Goal: Transaction & Acquisition: Book appointment/travel/reservation

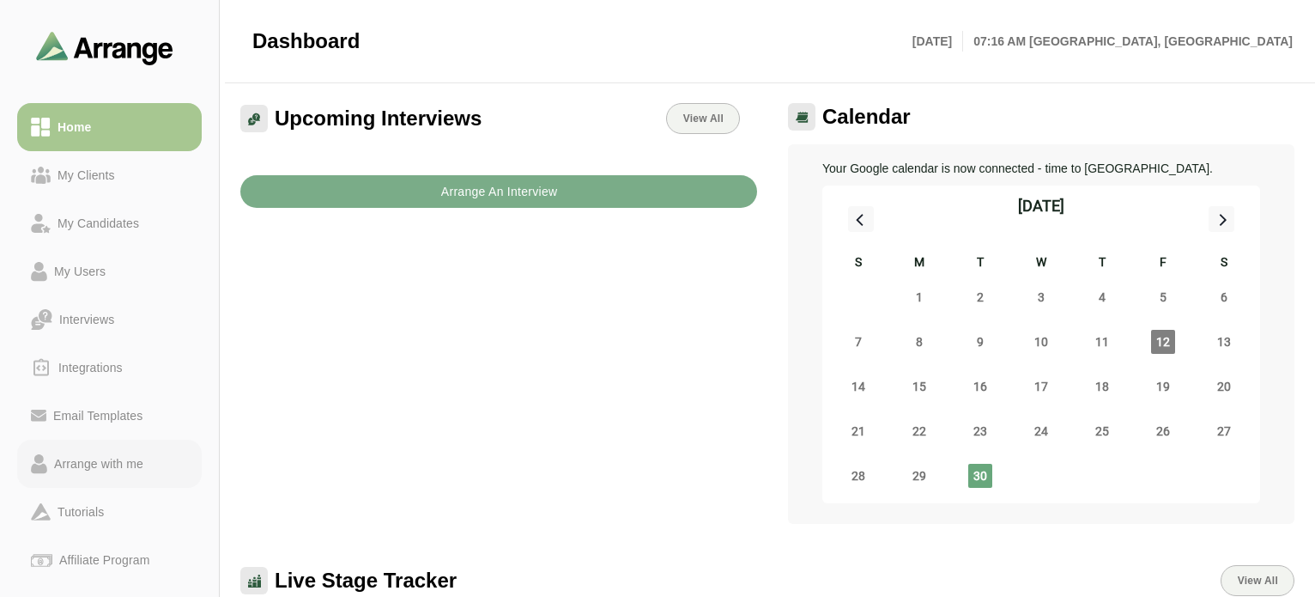
click at [81, 461] on div "Arrange with me" at bounding box center [98, 463] width 103 height 21
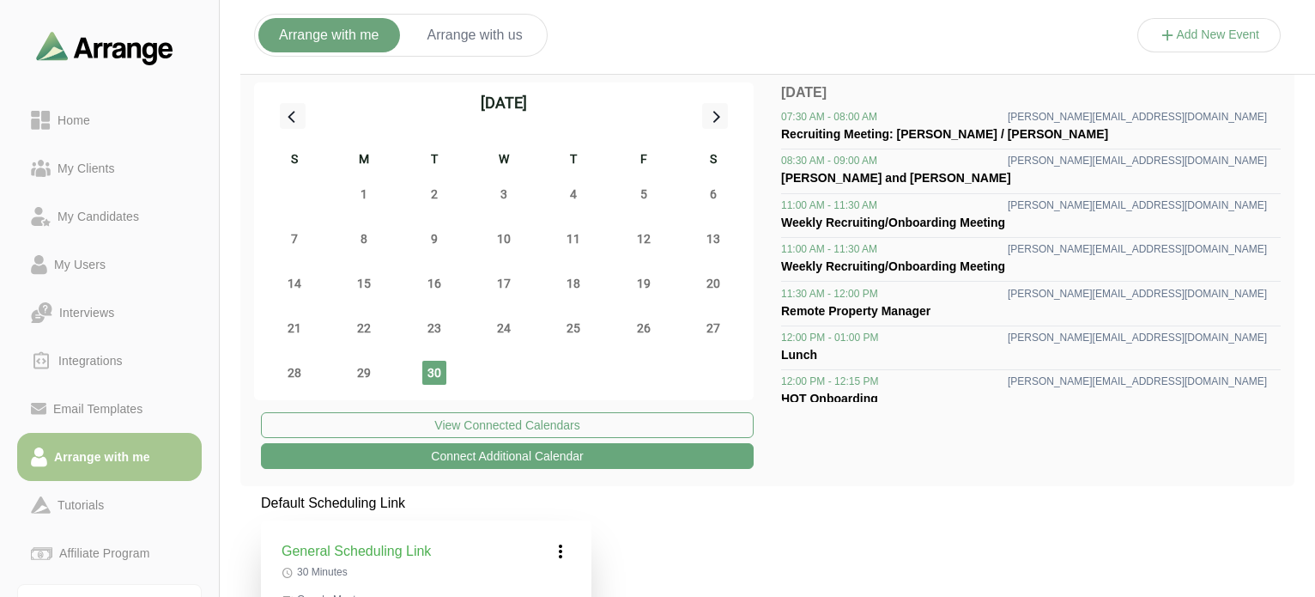
scroll to position [172, 0]
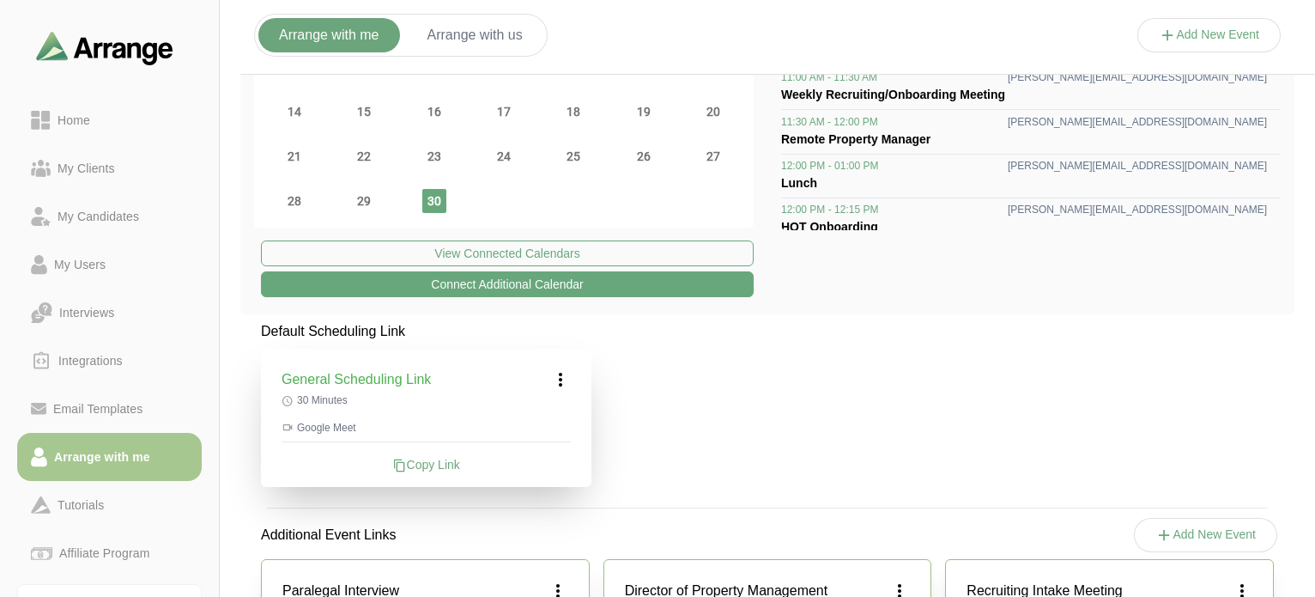
click at [436, 456] on div "Copy Link" at bounding box center [426, 464] width 289 height 17
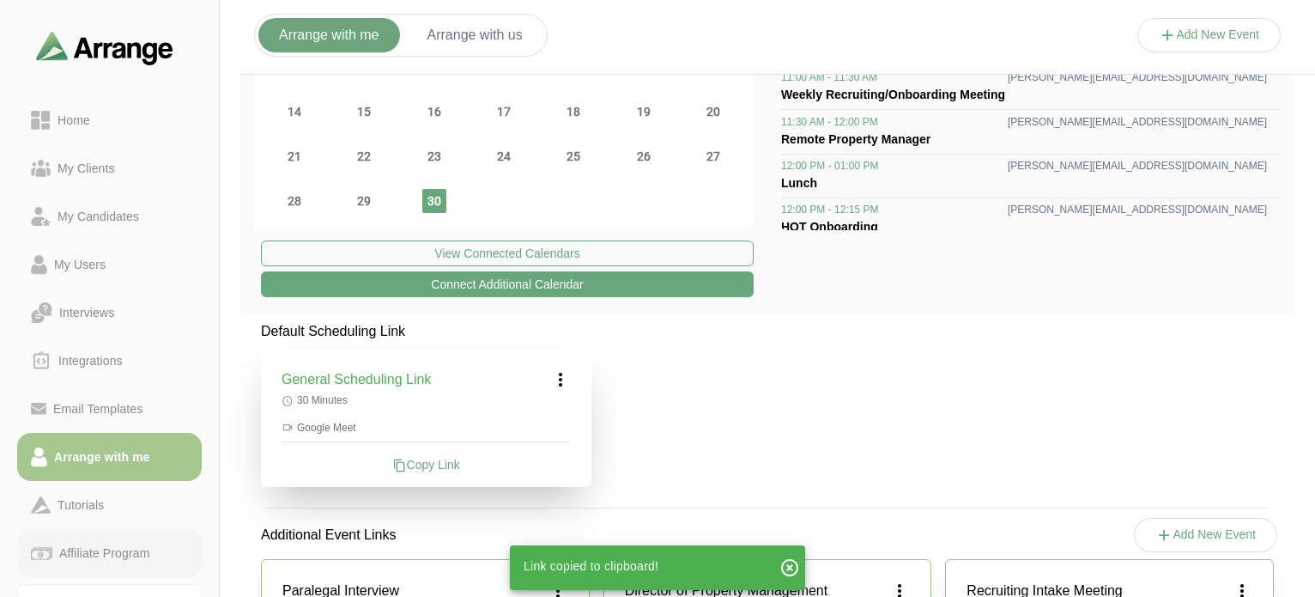
scroll to position [102, 0]
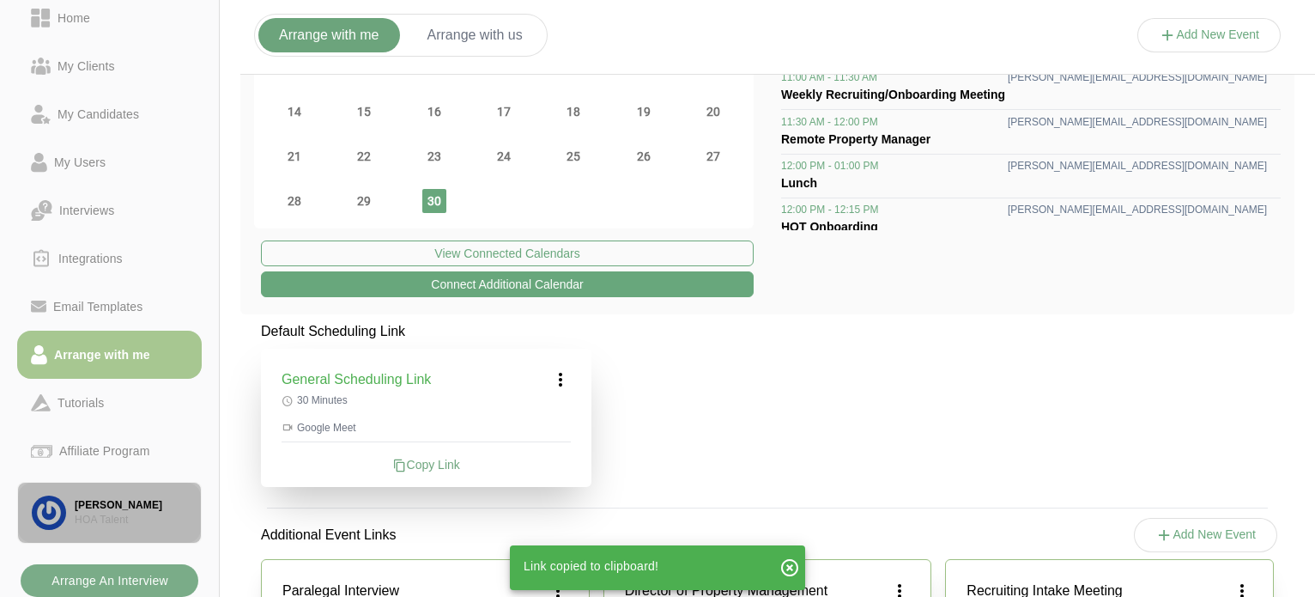
click at [155, 511] on div "[PERSON_NAME]" at bounding box center [131, 505] width 112 height 15
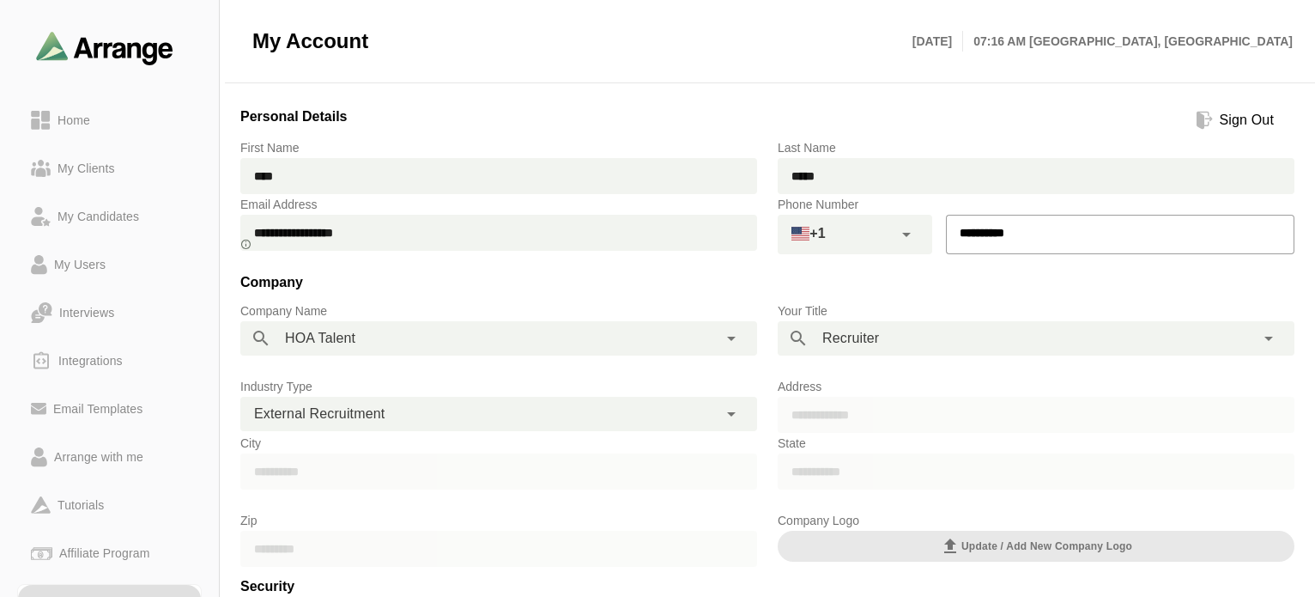
click at [1215, 118] on div "Sign Out" at bounding box center [1247, 120] width 68 height 21
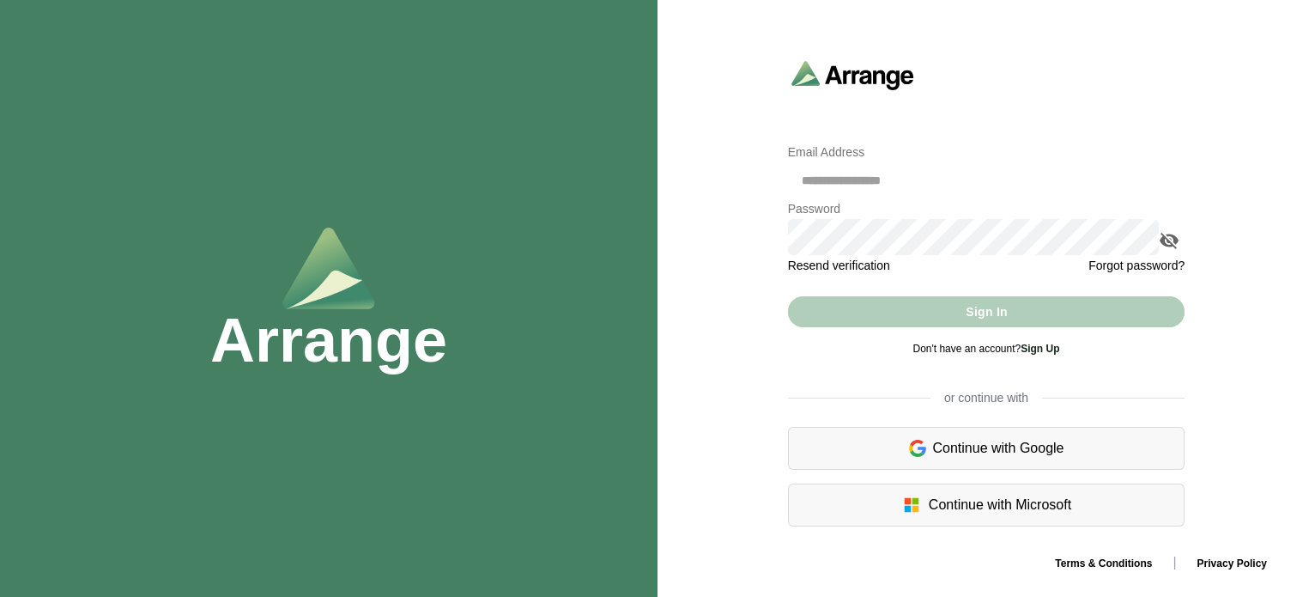
click at [1060, 456] on div "Continue with Google" at bounding box center [987, 448] width 398 height 43
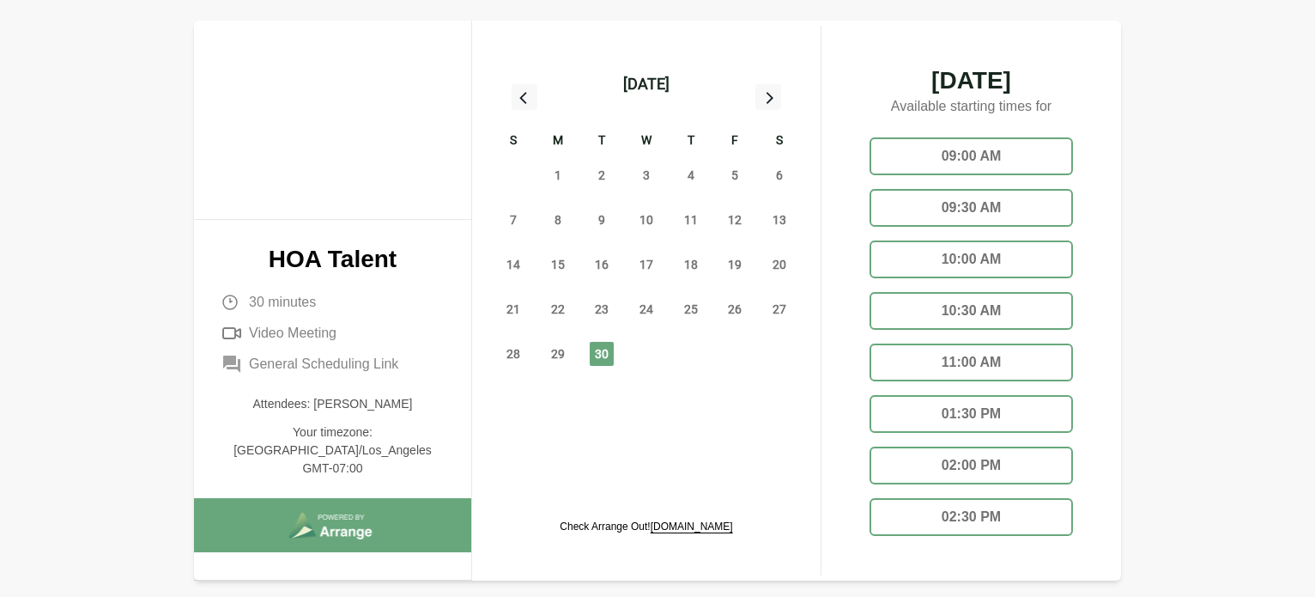
click at [940, 147] on div "09:00 AM" at bounding box center [971, 156] width 203 height 38
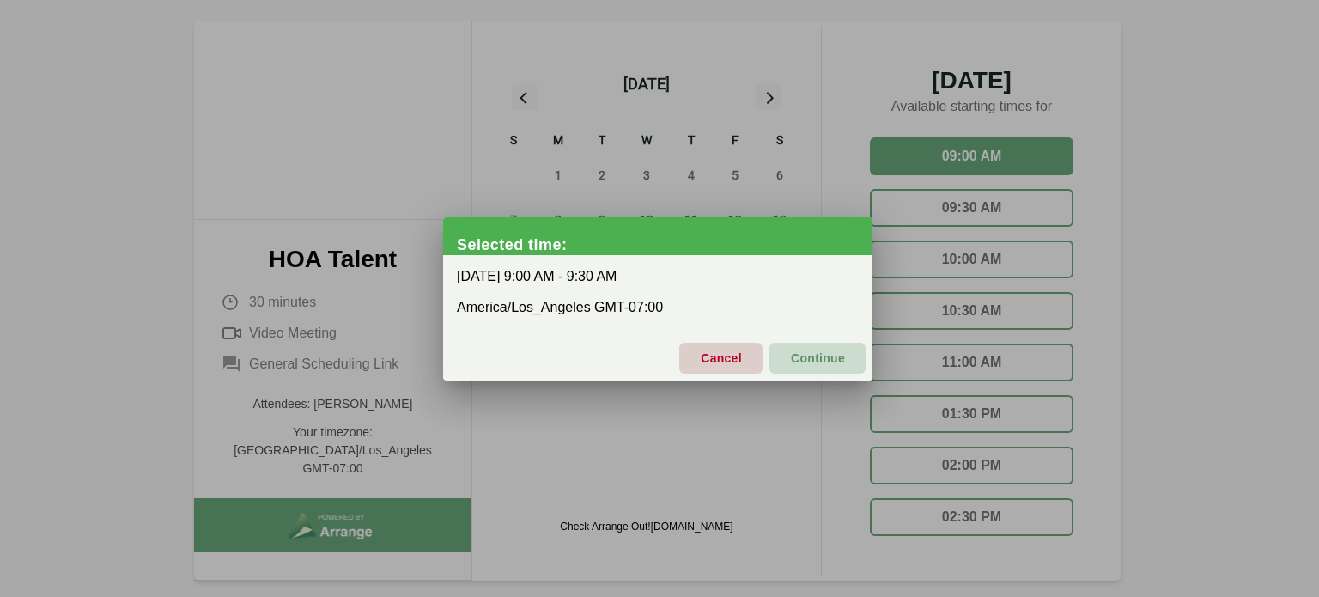
click at [823, 361] on span "Continue" at bounding box center [817, 358] width 55 height 36
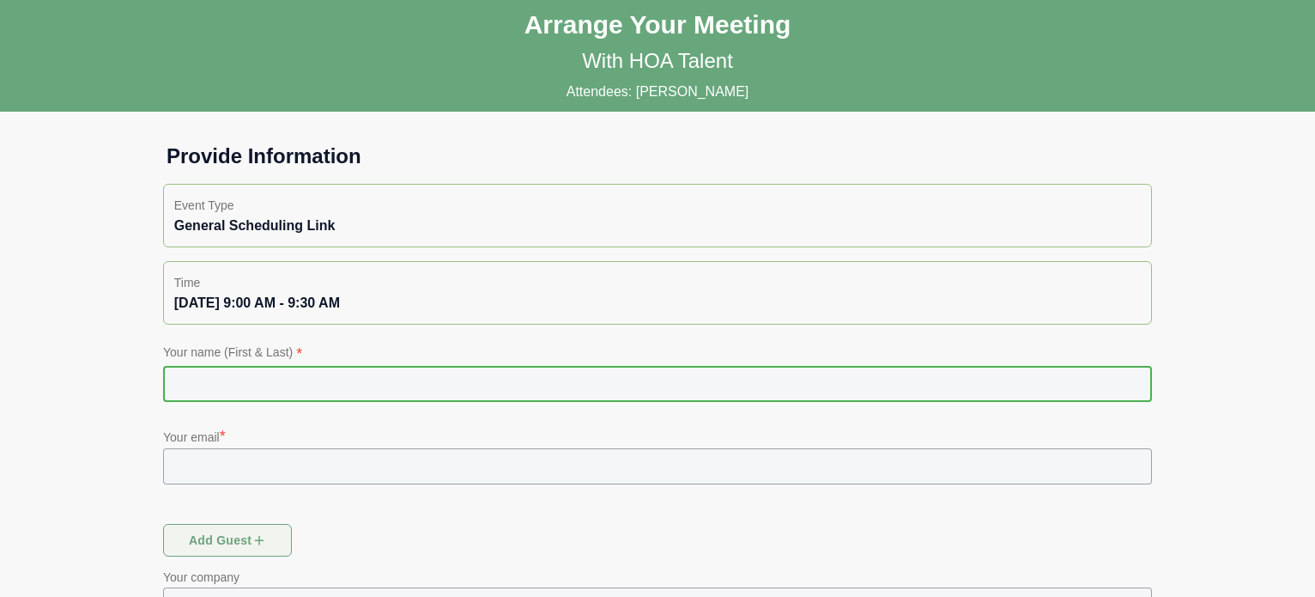
drag, startPoint x: 388, startPoint y: 384, endPoint x: 388, endPoint y: 398, distance: 13.7
click at [388, 392] on input "text" at bounding box center [657, 384] width 989 height 36
type input "**********"
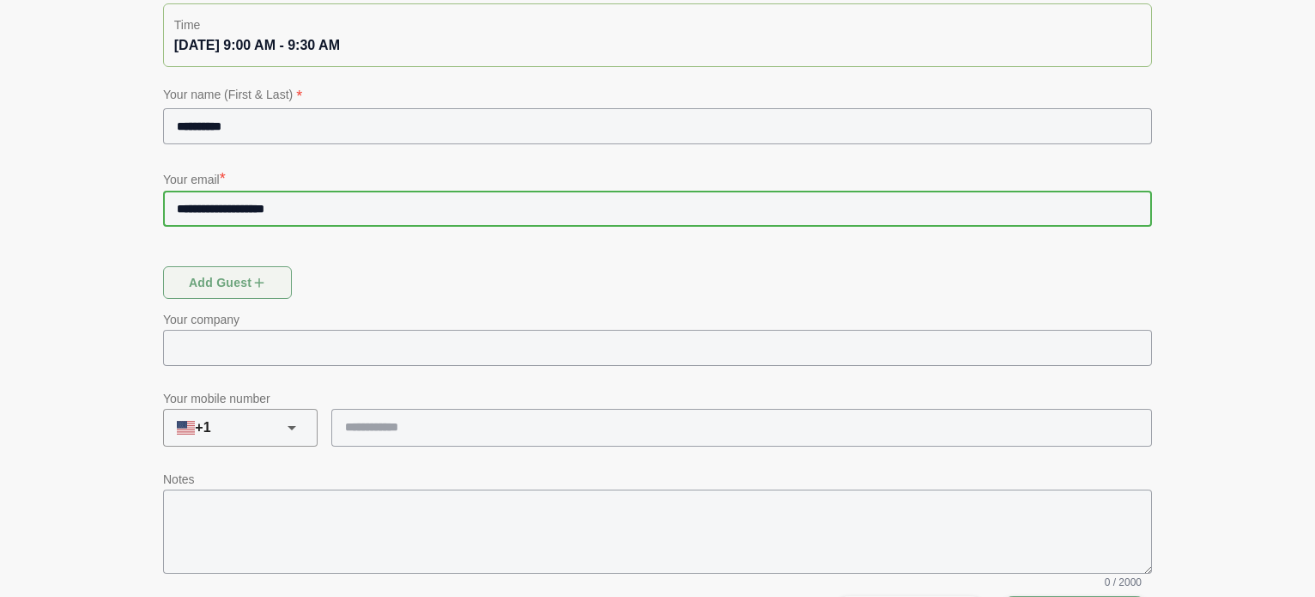
scroll to position [309, 0]
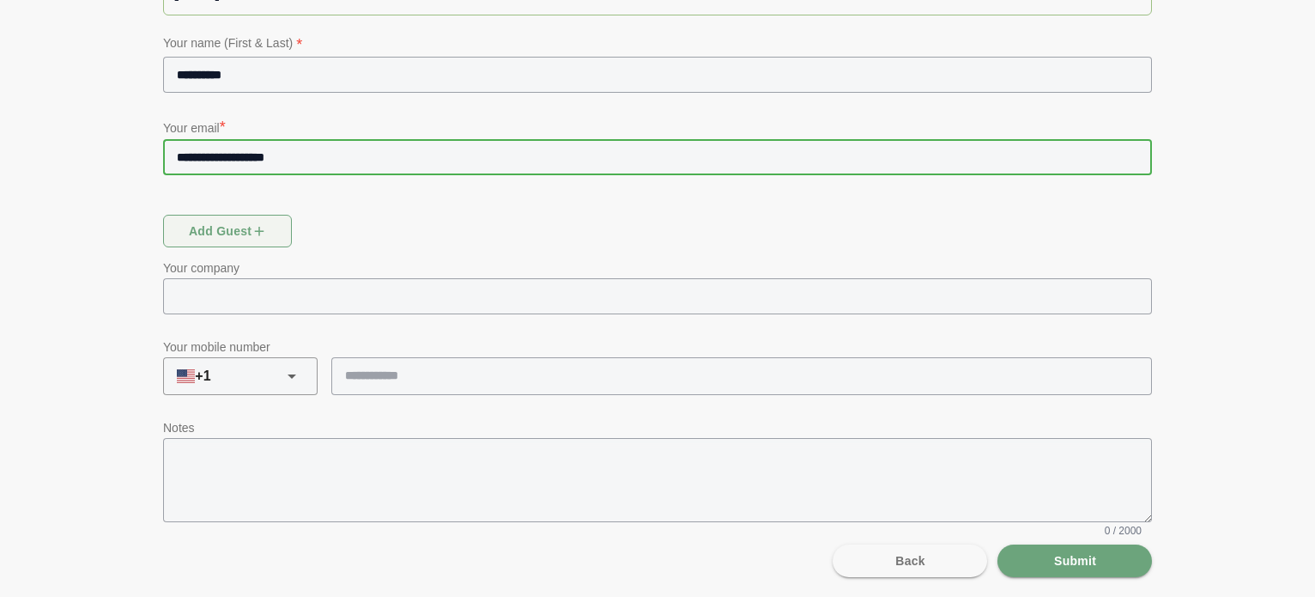
type input "**********"
click at [716, 382] on input "tel" at bounding box center [733, 375] width 805 height 36
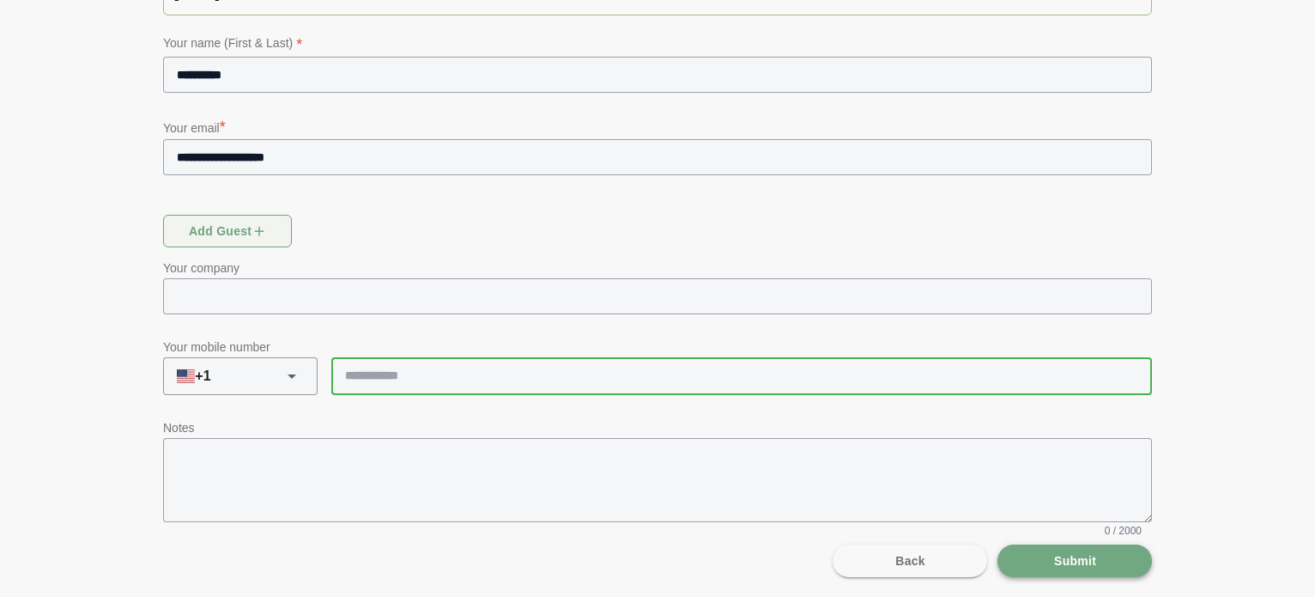
click at [1096, 566] on span "Submit" at bounding box center [1075, 560] width 43 height 33
